Goal: Task Accomplishment & Management: Manage account settings

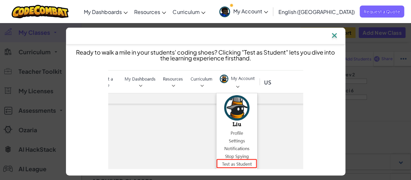
click at [336, 34] on img at bounding box center [334, 36] width 8 height 10
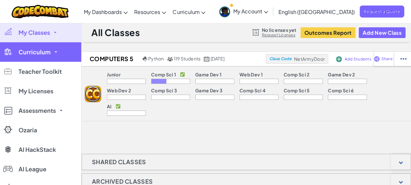
click at [55, 53] on link "Curriculum" at bounding box center [40, 51] width 81 height 19
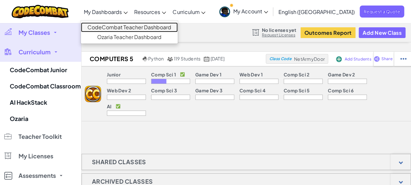
click at [130, 26] on link "CodeCombat Teacher Dashboard" at bounding box center [129, 27] width 97 height 10
click at [135, 27] on link "CodeCombat Teacher Dashboard" at bounding box center [129, 27] width 97 height 10
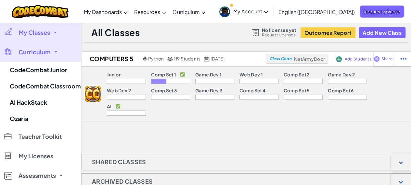
click at [204, 133] on div "Computers 5 Python 119 Students September 24th, 2024 Class Code NetArmyDoor Add…" at bounding box center [245, 169] width 329 height 237
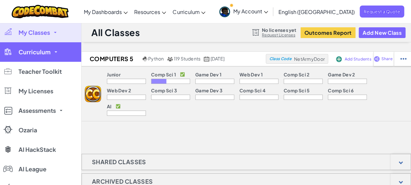
click at [55, 50] on link "Curriculum" at bounding box center [40, 51] width 81 height 19
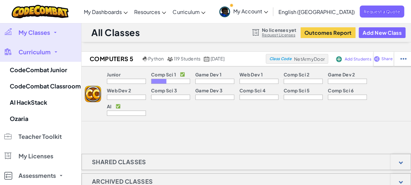
click at [181, 28] on div "All Classes No licenses yet Request Licenses Outcomes Report Add New Class" at bounding box center [245, 32] width 329 height 19
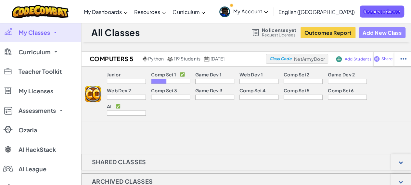
click at [381, 31] on button "Add New Class" at bounding box center [381, 32] width 47 height 11
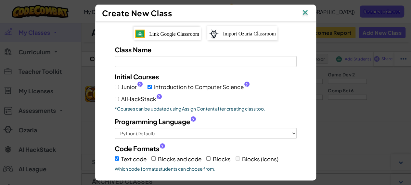
click at [171, 31] on span "Link Google Classroom" at bounding box center [174, 34] width 50 height 6
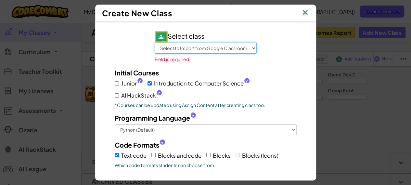
click at [189, 45] on select "Select to Import from Google Classroom Computers TSR Computers 1 Computers 2 Co…" at bounding box center [206, 48] width 102 height 11
select select "709554440291"
click at [155, 43] on select "Select to Import from Google Classroom Computers TSR Computers 1 Computers 2 Co…" at bounding box center [206, 48] width 102 height 11
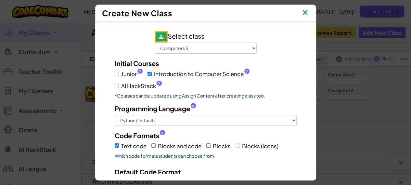
click at [100, 49] on div "Select class Select to Import from Google Classroom Computers TSR Computers 1 C…" at bounding box center [205, 129] width 211 height 207
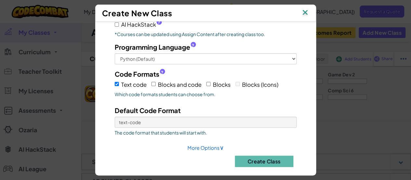
scroll to position [61, 0]
click at [206, 79] on label "Blocks" at bounding box center [218, 84] width 24 height 10
click at [206, 82] on input "Blocks" at bounding box center [208, 84] width 4 height 4
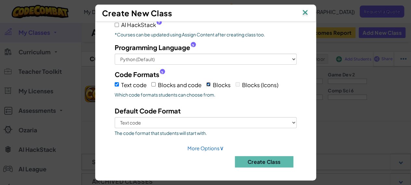
click at [208, 82] on input "Blocks" at bounding box center [208, 84] width 4 height 4
checkbox input "false"
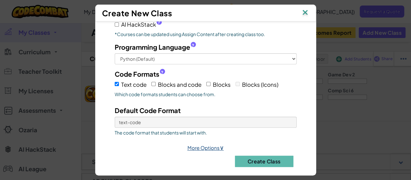
click at [210, 144] on link "More Options ∨" at bounding box center [205, 147] width 36 height 6
select select
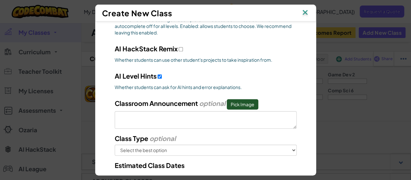
scroll to position [288, 0]
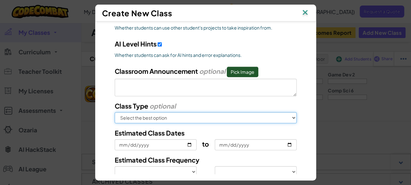
click at [168, 113] on select "Select the best option In School After School Online Camp Homeschool Other" at bounding box center [206, 117] width 182 height 11
select select "in-school"
click at [115, 112] on select "Select the best option In School After School Online Camp Homeschool Other" at bounding box center [206, 117] width 182 height 11
select select
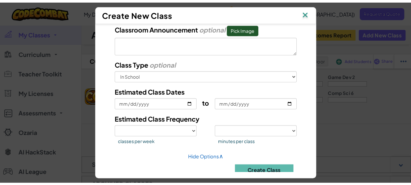
scroll to position [337, 0]
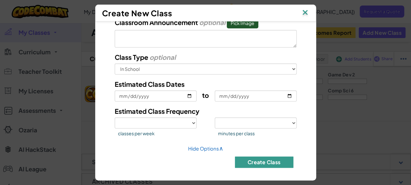
click at [250, 156] on button "Create Class" at bounding box center [264, 161] width 58 height 11
select select
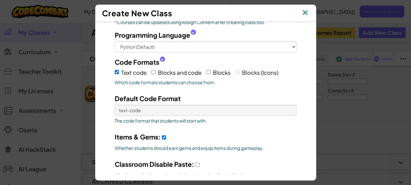
scroll to position [0, 0]
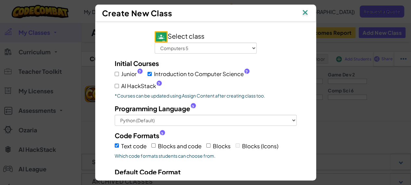
click at [307, 10] on img at bounding box center [305, 13] width 8 height 10
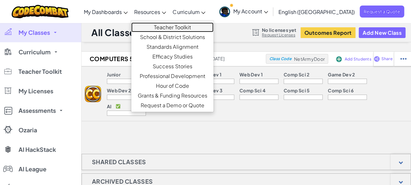
click at [195, 26] on link "Teacher Toolkit" at bounding box center [172, 27] width 82 height 10
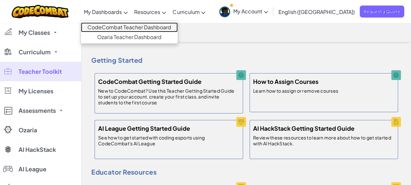
click at [131, 25] on link "CodeCombat Teacher Dashboard" at bounding box center [129, 27] width 97 height 10
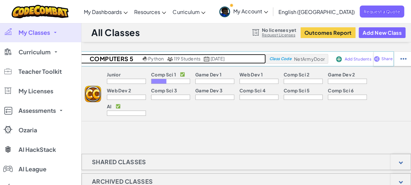
click at [93, 57] on h2 "Computers 5" at bounding box center [110, 59] width 61 height 10
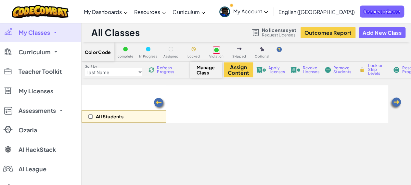
select select "560f1a9f22961295f9427742"
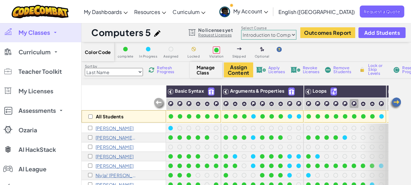
click at [203, 69] on span "Manage Class" at bounding box center [205, 70] width 19 height 10
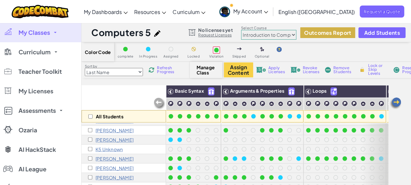
click at [321, 30] on button "Outcomes Report" at bounding box center [327, 32] width 55 height 11
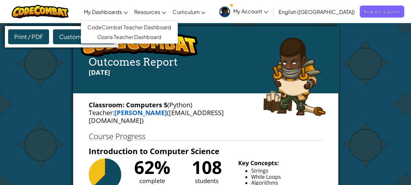
click at [122, 12] on span "My Dashboards" at bounding box center [103, 11] width 38 height 7
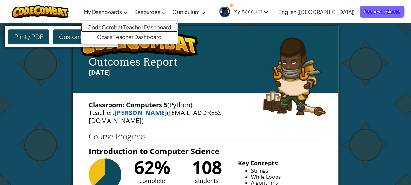
click at [140, 24] on link "CodeCombat Teacher Dashboard" at bounding box center [129, 27] width 97 height 10
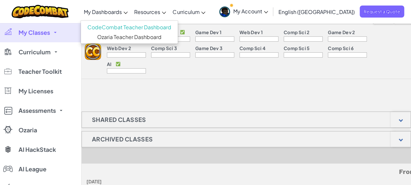
scroll to position [97, 0]
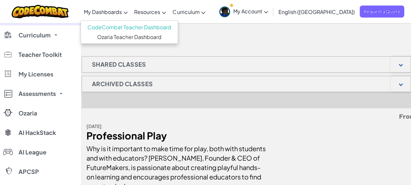
click at [134, 57] on h1 "Shared Classes" at bounding box center [119, 64] width 74 height 16
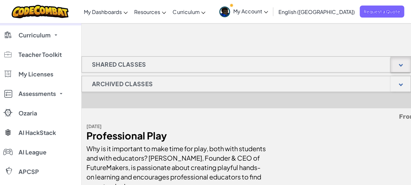
click at [398, 56] on div at bounding box center [400, 64] width 20 height 16
click at [402, 78] on div at bounding box center [400, 84] width 20 height 16
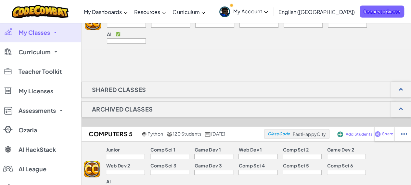
scroll to position [0, 0]
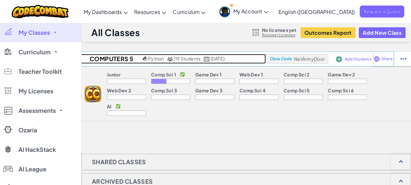
click at [95, 59] on h2 "Computers 5" at bounding box center [110, 59] width 61 height 10
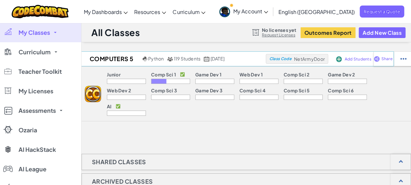
select select "560f1a9f22961295f9427742"
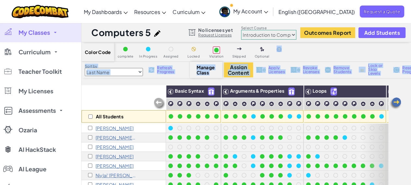
drag, startPoint x: 313, startPoint y: 53, endPoint x: 415, endPoint y: 74, distance: 104.0
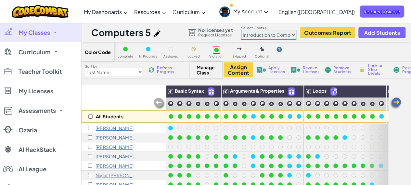
click at [108, 91] on div "All Students" at bounding box center [123, 104] width 84 height 38
click at [291, 35] on select "Junior Introduction to Computer Science Game Development 1 Web Development 1 Co…" at bounding box center [268, 35] width 55 height 10
click at [349, 55] on div "Color Code complete In Progress Assigned Locked Violation Skipped Optional" at bounding box center [276, 51] width 390 height 19
click at [349, 54] on div "Color Code complete In Progress Assigned Locked Violation Skipped Optional" at bounding box center [276, 51] width 390 height 19
click at [49, 31] on span "My Classes" at bounding box center [34, 33] width 31 height 6
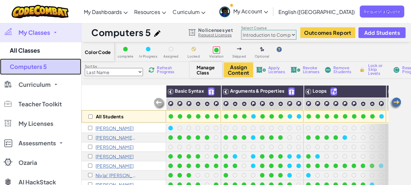
click at [36, 65] on link "Computers 5" at bounding box center [40, 66] width 81 height 16
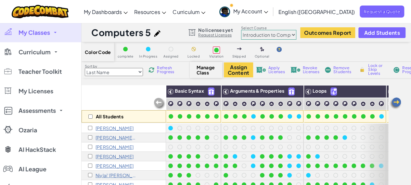
click at [40, 36] on link "My Classes" at bounding box center [40, 32] width 81 height 19
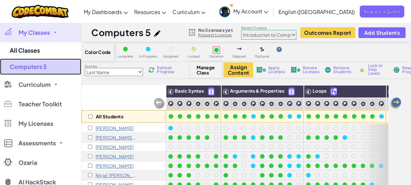
click at [40, 67] on link "Computers 5" at bounding box center [40, 66] width 81 height 16
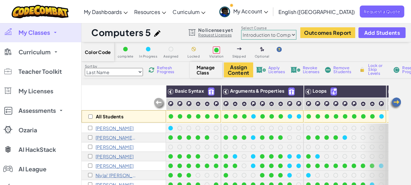
click at [57, 32] on link "My Classes" at bounding box center [40, 32] width 81 height 19
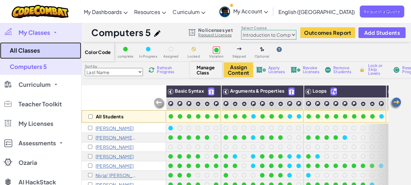
click at [35, 50] on link "All Classes" at bounding box center [40, 50] width 81 height 17
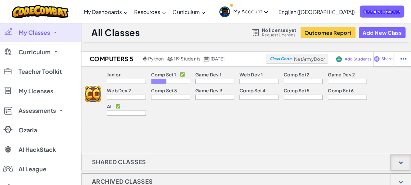
click at [396, 154] on div at bounding box center [400, 162] width 20 height 16
click at [395, 154] on div at bounding box center [400, 162] width 20 height 16
click at [380, 30] on button "Add New Class" at bounding box center [381, 32] width 47 height 11
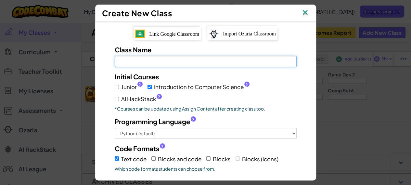
click at [156, 62] on input "Class Name Field is required" at bounding box center [206, 61] width 182 height 11
type input "C"
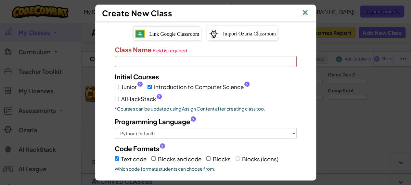
click at [157, 37] on div "Link Google Classroom Import Ozaria Classroom Class Name Field is required Init…" at bounding box center [205, 136] width 211 height 220
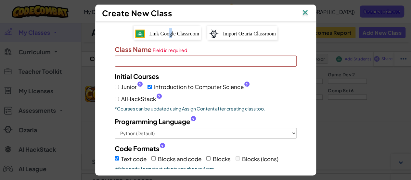
click at [166, 31] on span "Link Google Classroom" at bounding box center [174, 34] width 50 height 6
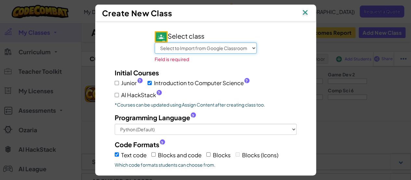
click at [213, 45] on select "Select to Import from Google Classroom Computers TSR Computers 1 Computers 2 Co…" at bounding box center [206, 48] width 102 height 11
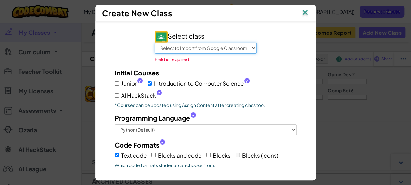
select select "709554440291"
click at [155, 43] on select "Select to Import from Google Classroom Computers TSR Computers 1 Computers 2 Co…" at bounding box center [206, 48] width 102 height 11
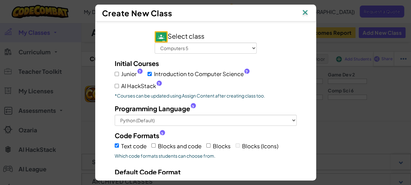
click at [287, 57] on div "Select class Select to Import from Google Classroom Computers TSR Computers 1 C…" at bounding box center [205, 132] width 201 height 202
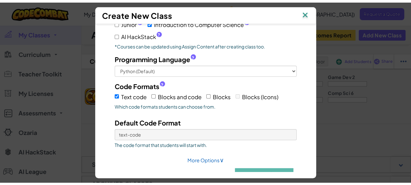
scroll to position [61, 0]
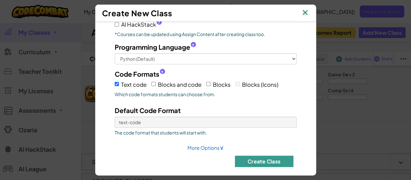
click at [263, 157] on button "Create Class" at bounding box center [264, 160] width 58 height 11
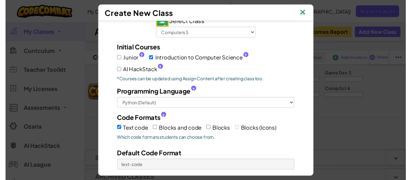
scroll to position [0, 0]
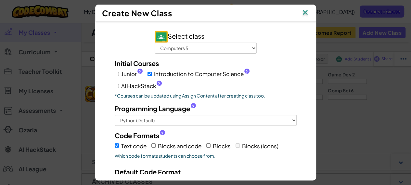
click at [306, 12] on img at bounding box center [305, 13] width 8 height 10
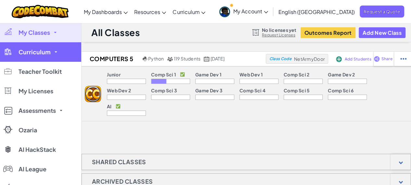
click at [55, 52] on span at bounding box center [56, 51] width 3 height 1
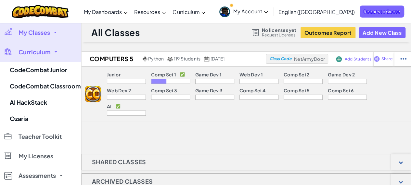
click at [55, 32] on span at bounding box center [55, 32] width 3 height 1
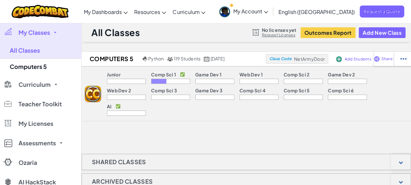
click at [55, 31] on link "My Classes" at bounding box center [40, 32] width 81 height 19
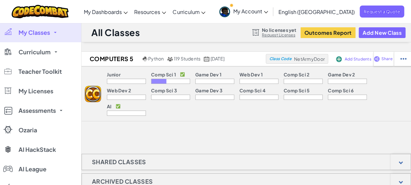
click at [55, 31] on link "My Classes" at bounding box center [40, 32] width 81 height 19
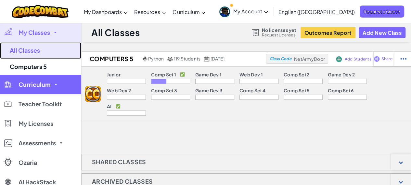
click at [29, 49] on link "All Classes" at bounding box center [40, 50] width 81 height 17
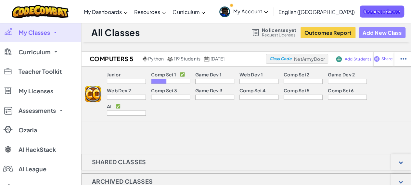
click at [386, 32] on button "Add New Class" at bounding box center [381, 32] width 47 height 11
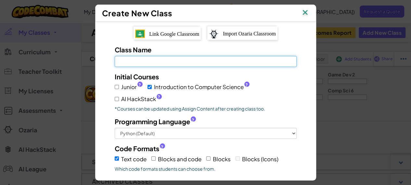
click at [154, 64] on input "Class Name Field is required" at bounding box center [206, 61] width 182 height 11
click at [155, 61] on input "Class Name Field is required" at bounding box center [206, 61] width 182 height 11
drag, startPoint x: 116, startPoint y: 60, endPoint x: 145, endPoint y: 66, distance: 29.8
click at [117, 60] on input "Computers 5 2025-2026" at bounding box center [206, 61] width 182 height 11
click at [149, 60] on input "5 Computers 5 2025-2026" at bounding box center [206, 61] width 182 height 11
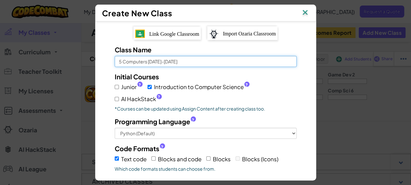
type input "5 Computers [DATE]-[DATE]"
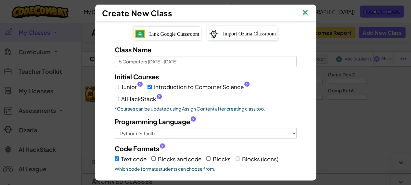
click at [289, 88] on div "Junior ? Introduction to Computer Science ? AI HackStack ?" at bounding box center [206, 92] width 182 height 22
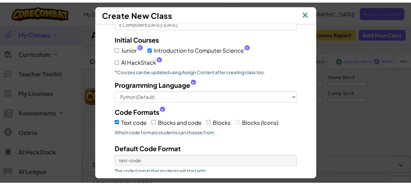
scroll to position [74, 0]
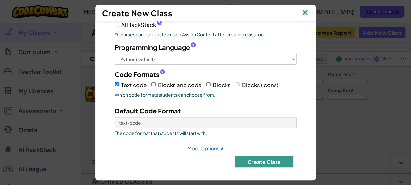
click at [256, 156] on button "Create Class" at bounding box center [264, 161] width 58 height 11
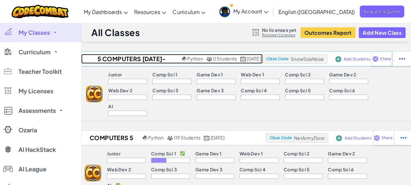
click at [100, 59] on h2 "5 Computers [DATE]-[DATE]" at bounding box center [130, 59] width 99 height 10
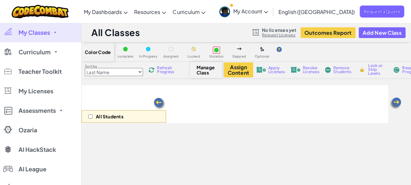
select select "560f1a9f22961295f9427742"
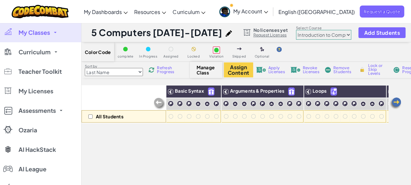
click at [202, 68] on span "Manage Class" at bounding box center [205, 70] width 19 height 10
click at [234, 68] on button "Assign Content" at bounding box center [238, 69] width 29 height 15
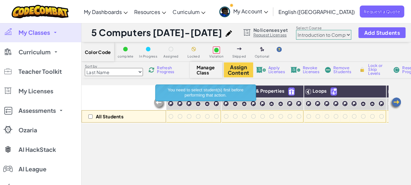
click at [144, 144] on div "All Students Basic Syntax Arguments & Properties Loops Variables" at bounding box center [234, 176] width 306 height 182
click at [380, 36] on button "Add Students" at bounding box center [381, 32] width 47 height 11
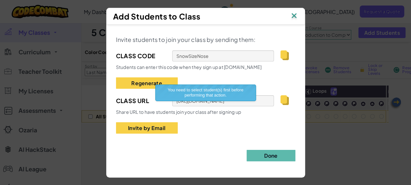
click at [186, 149] on div "Invite students to join your class by sending them: Class Code SnowSizeNose Stu…" at bounding box center [205, 97] width 179 height 127
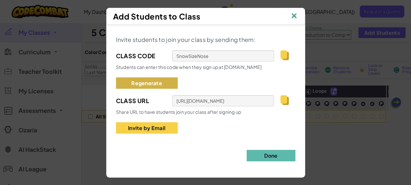
click at [151, 79] on button "Regenerate" at bounding box center [147, 82] width 62 height 11
type input "HouseRoomCat"
type input "https://codecombat.com/students?_cc=HouseRoomCat"
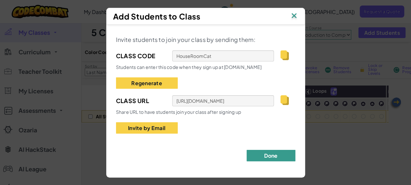
click at [280, 154] on button "Done" at bounding box center [270, 155] width 49 height 11
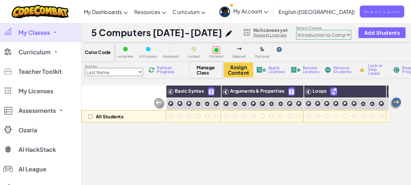
click at [38, 32] on span "My Classes" at bounding box center [34, 33] width 31 height 6
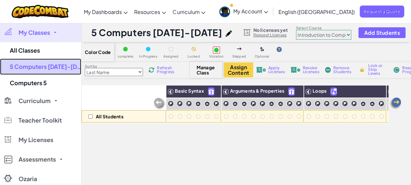
click at [41, 66] on link "5 Computers [DATE]-[DATE]" at bounding box center [40, 66] width 81 height 16
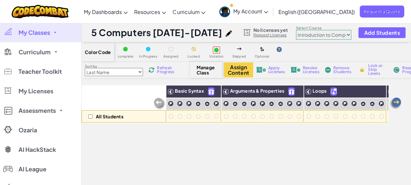
click at [207, 68] on span "Manage Class" at bounding box center [205, 70] width 19 height 10
click at [198, 157] on div "All Students Basic Syntax Arguments & Properties Loops Variables" at bounding box center [234, 176] width 306 height 182
click at [41, 31] on span "My Classes" at bounding box center [34, 33] width 31 height 6
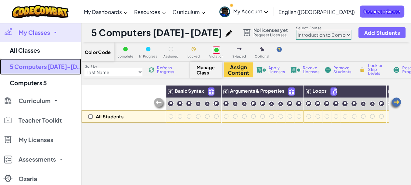
click at [33, 67] on link "5 Computers [DATE]-[DATE]" at bounding box center [40, 66] width 81 height 16
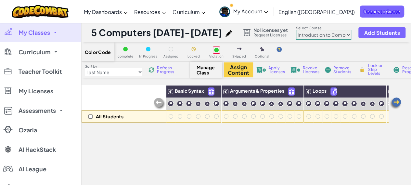
click at [201, 68] on span "Manage Class" at bounding box center [205, 70] width 19 height 10
click at [283, 52] on div at bounding box center [280, 48] width 8 height 6
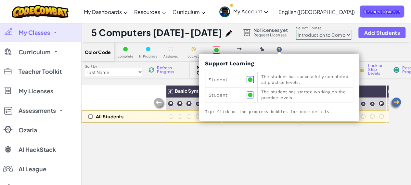
click at [279, 49] on img at bounding box center [278, 49] width 5 height 5
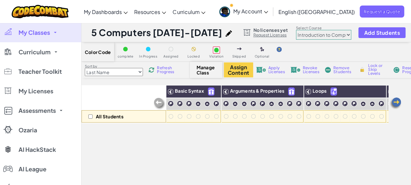
click at [279, 49] on img at bounding box center [278, 49] width 5 height 5
click at [296, 52] on div "Color Code complete In Progress Assigned Locked Violation Skipped Optional" at bounding box center [276, 51] width 390 height 19
click at [107, 118] on p "All Students" at bounding box center [110, 116] width 28 height 5
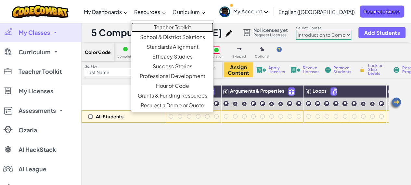
click at [197, 25] on link "Teacher Toolkit" at bounding box center [172, 27] width 82 height 10
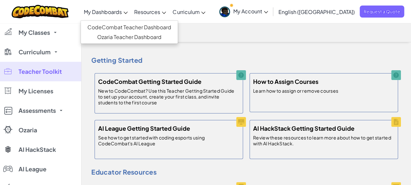
click at [129, 16] on link "My Dashboards" at bounding box center [105, 12] width 50 height 18
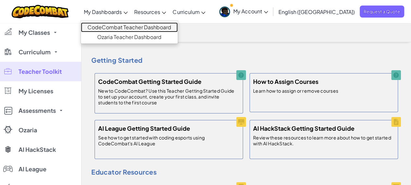
click at [133, 28] on link "CodeCombat Teacher Dashboard" at bounding box center [129, 27] width 97 height 10
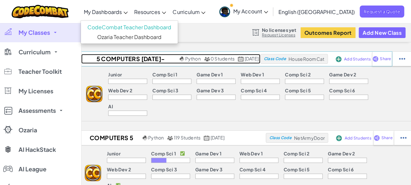
click at [92, 58] on h2 "5 Computers [DATE]-[DATE]" at bounding box center [129, 59] width 97 height 10
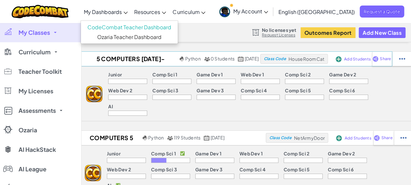
select select "560f1a9f22961295f9427742"
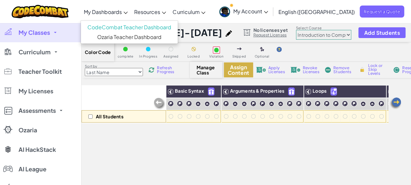
click at [232, 68] on button "Assign Content" at bounding box center [238, 69] width 29 height 15
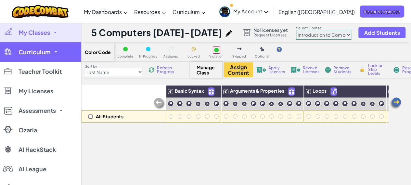
click at [58, 51] on link "Curriculum" at bounding box center [40, 51] width 81 height 19
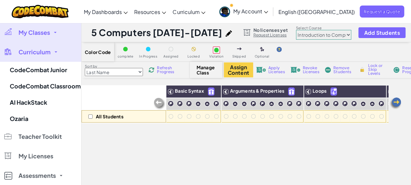
click at [188, 155] on div "All Students Basic Syntax Arguments & Properties Loops Variables" at bounding box center [234, 176] width 306 height 182
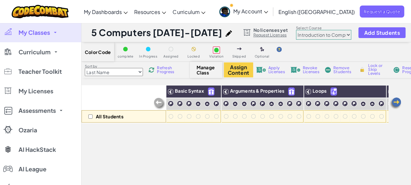
click at [30, 33] on span "My Classes" at bounding box center [34, 33] width 31 height 6
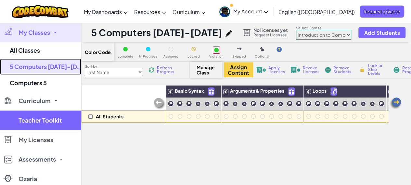
click at [29, 66] on link "5 Computers [DATE]-[DATE]" at bounding box center [40, 66] width 81 height 16
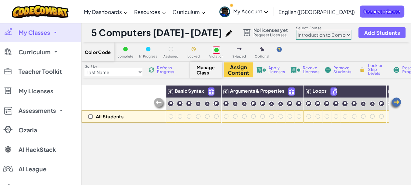
click at [268, 10] on span "My Account" at bounding box center [250, 11] width 35 height 7
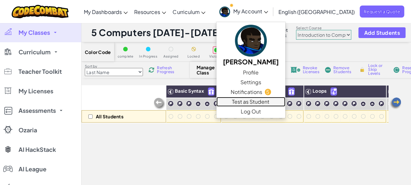
click at [285, 102] on link "Test as Student" at bounding box center [250, 102] width 69 height 10
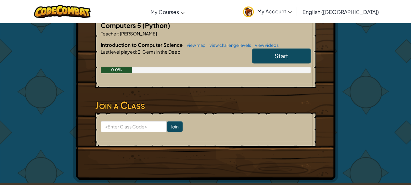
scroll to position [162, 0]
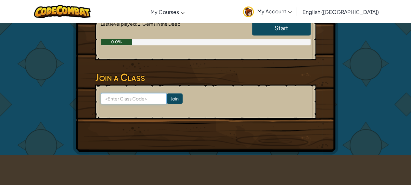
click at [126, 96] on input at bounding box center [134, 98] width 66 height 11
click at [289, 104] on form "Join" at bounding box center [205, 101] width 221 height 34
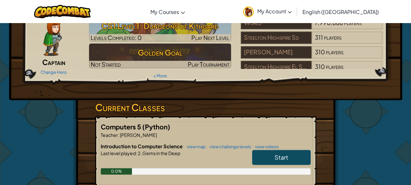
scroll to position [0, 0]
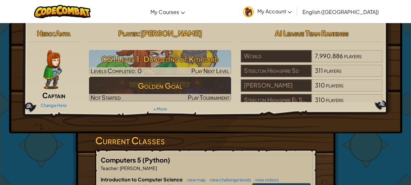
click at [291, 10] on span "My Account" at bounding box center [274, 11] width 35 height 7
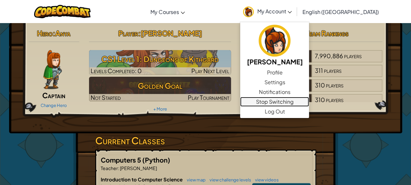
click at [309, 101] on link "Stop Switching" at bounding box center [274, 102] width 69 height 10
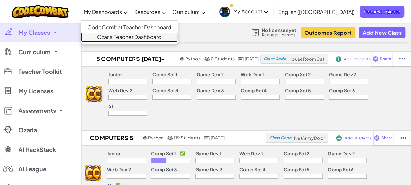
click at [143, 37] on link "Ozaria Teacher Dashboard" at bounding box center [129, 37] width 97 height 10
